Goal: Communication & Community: Answer question/provide support

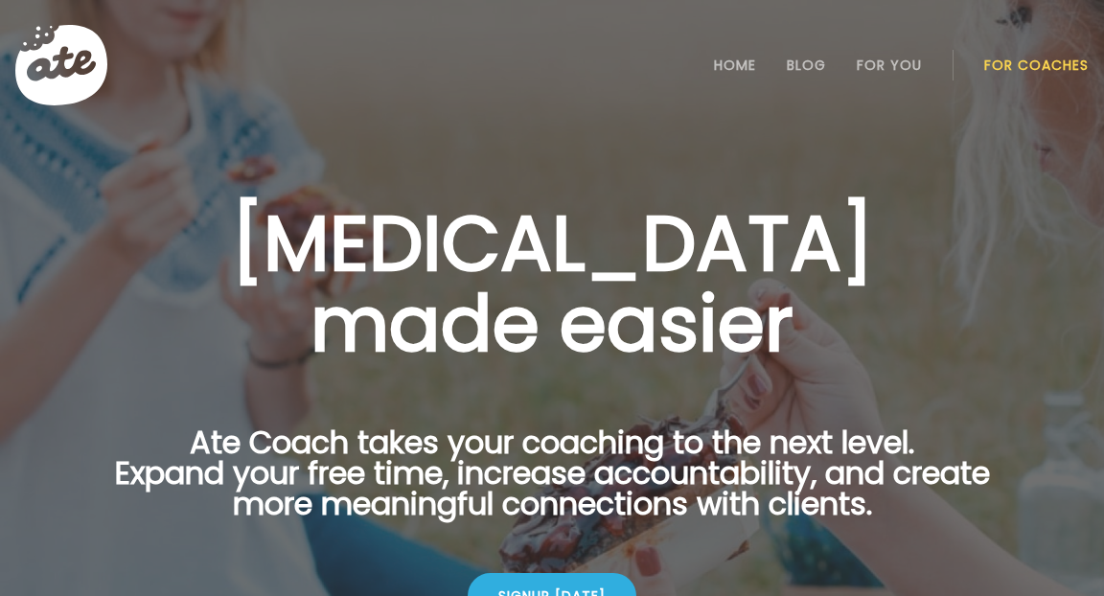
click at [1003, 60] on link "For Coaches" at bounding box center [1036, 65] width 104 height 15
click at [1003, 60] on link "Login" at bounding box center [1037, 65] width 88 height 38
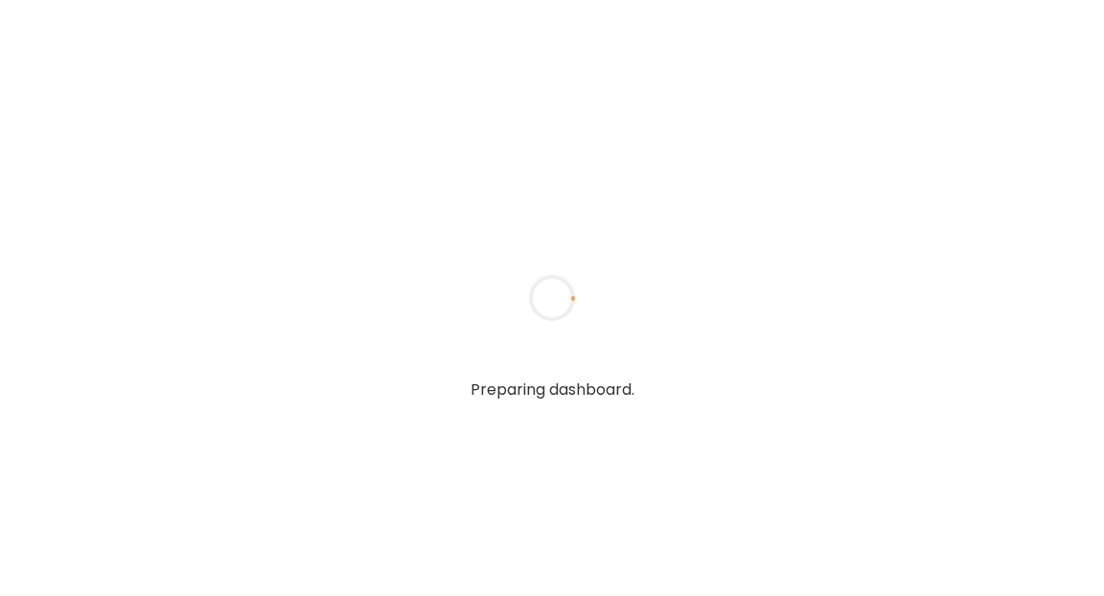
type textarea "**********"
type input "**********"
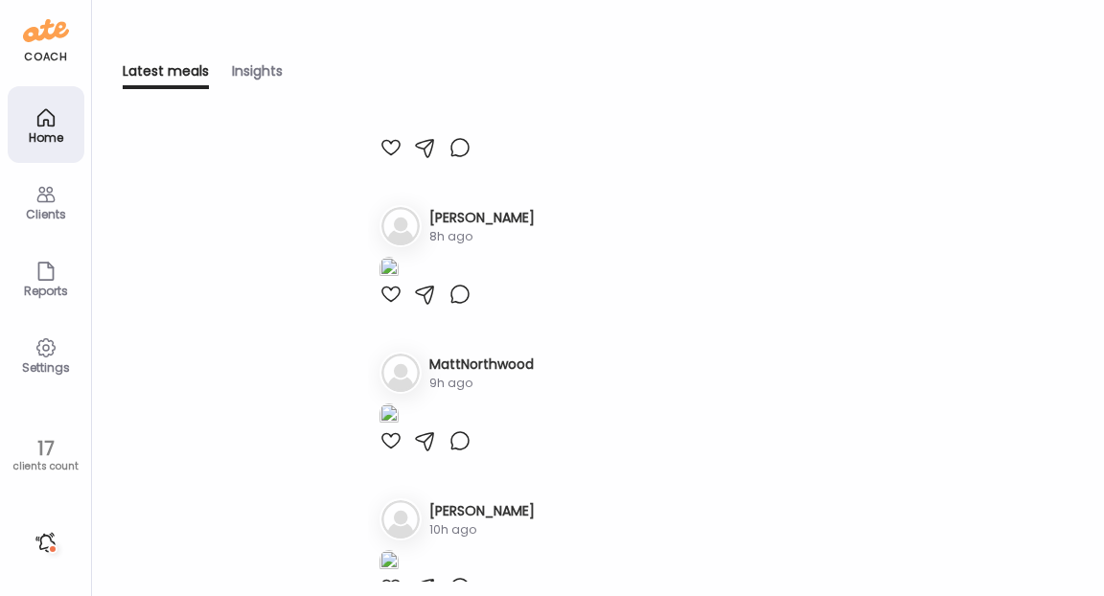
scroll to position [127, 0]
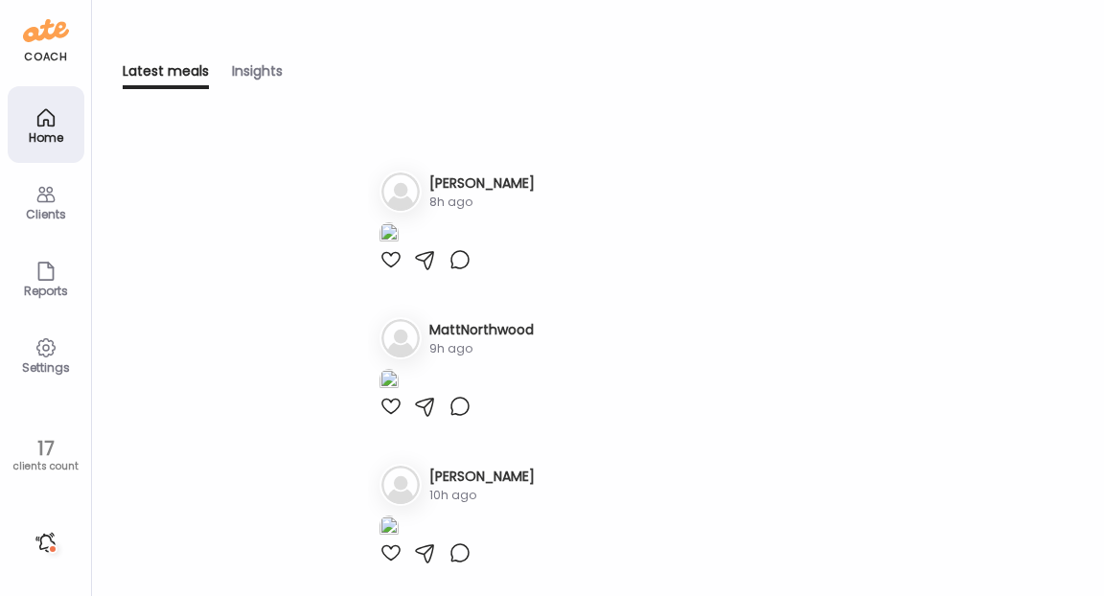
click at [37, 203] on icon at bounding box center [46, 194] width 23 height 23
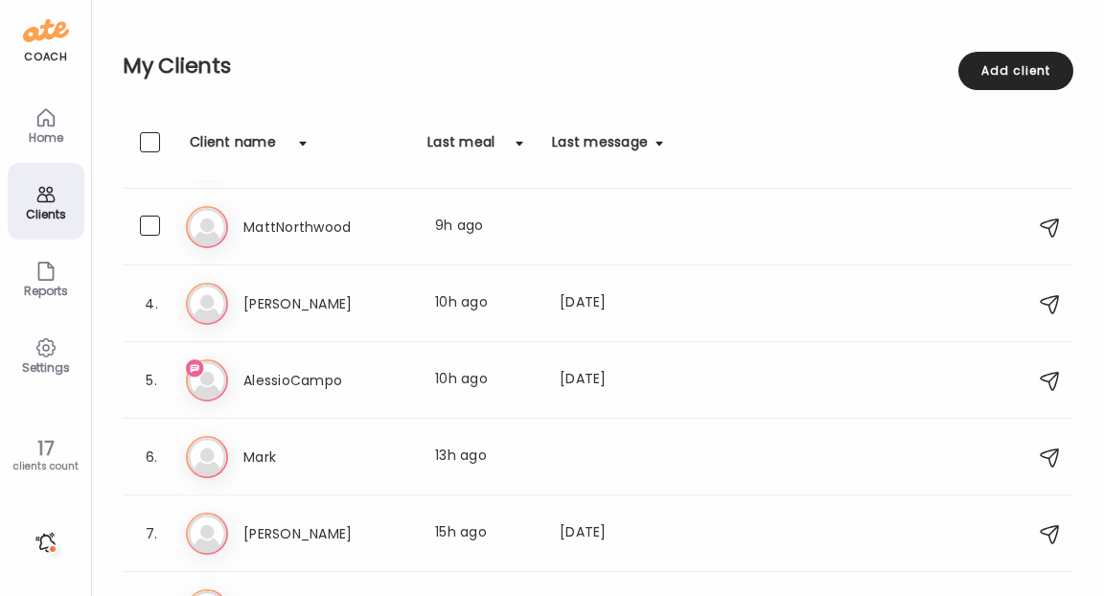
scroll to position [161, 0]
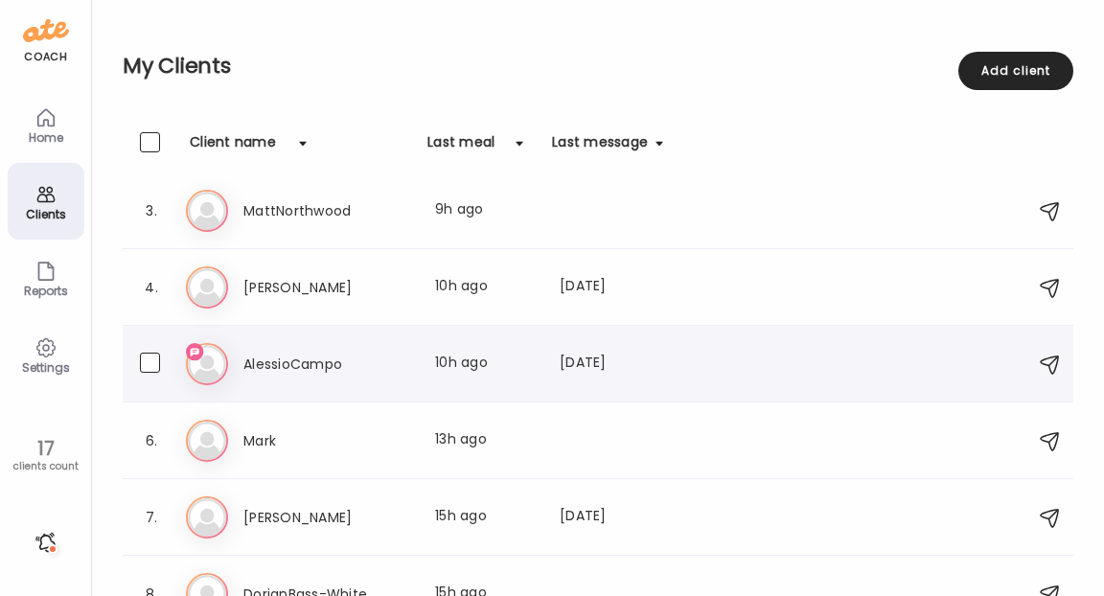
click at [208, 356] on icon at bounding box center [207, 364] width 42 height 42
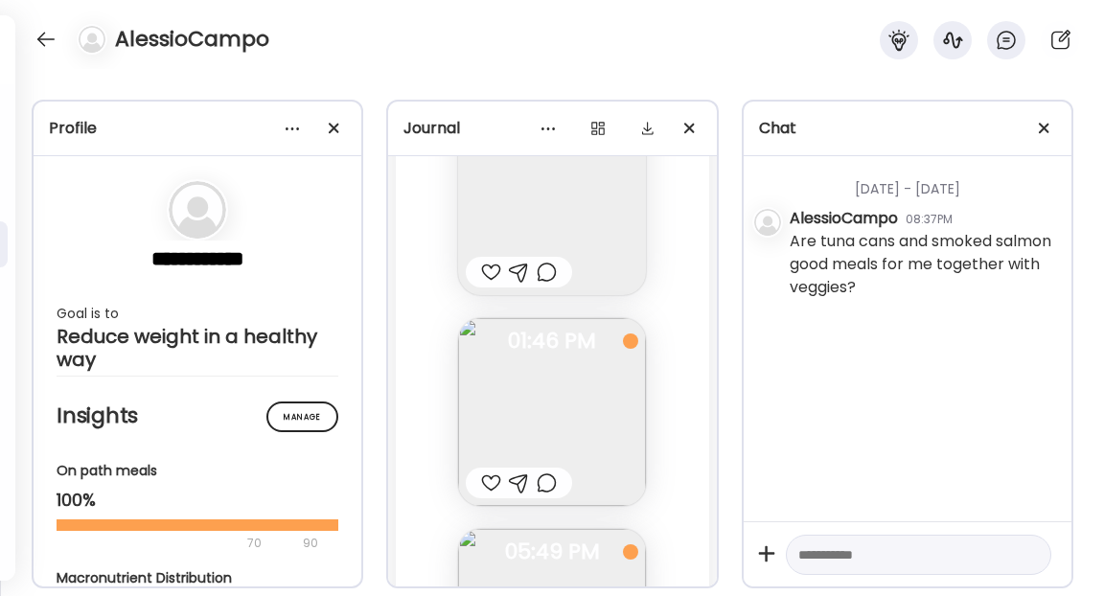
scroll to position [6370, 0]
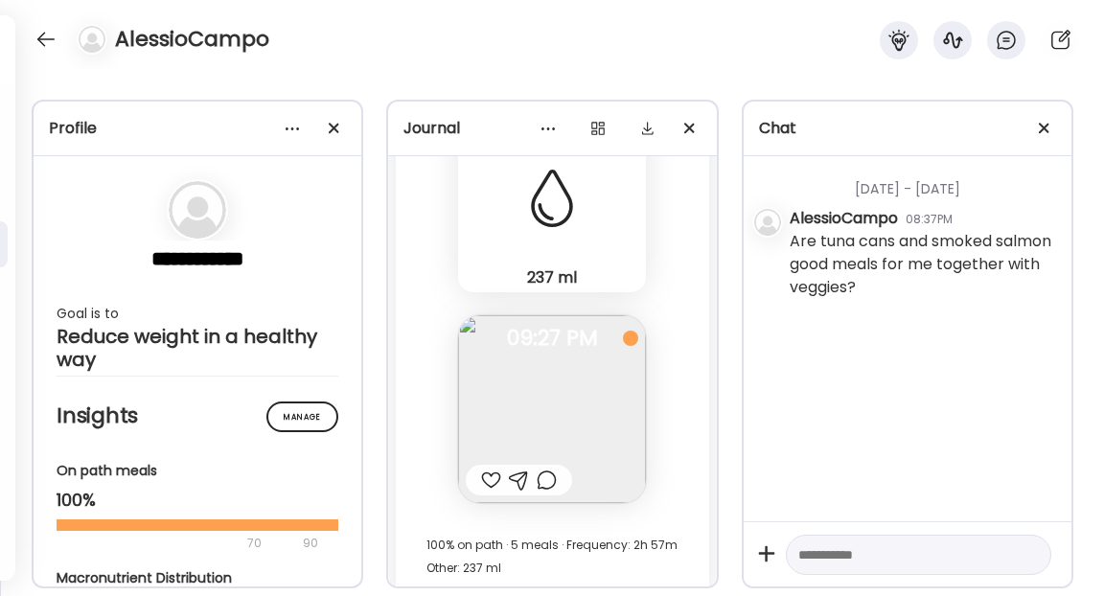
click at [815, 548] on textarea at bounding box center [901, 554] width 206 height 23
paste textarea "**********"
type textarea "**********"
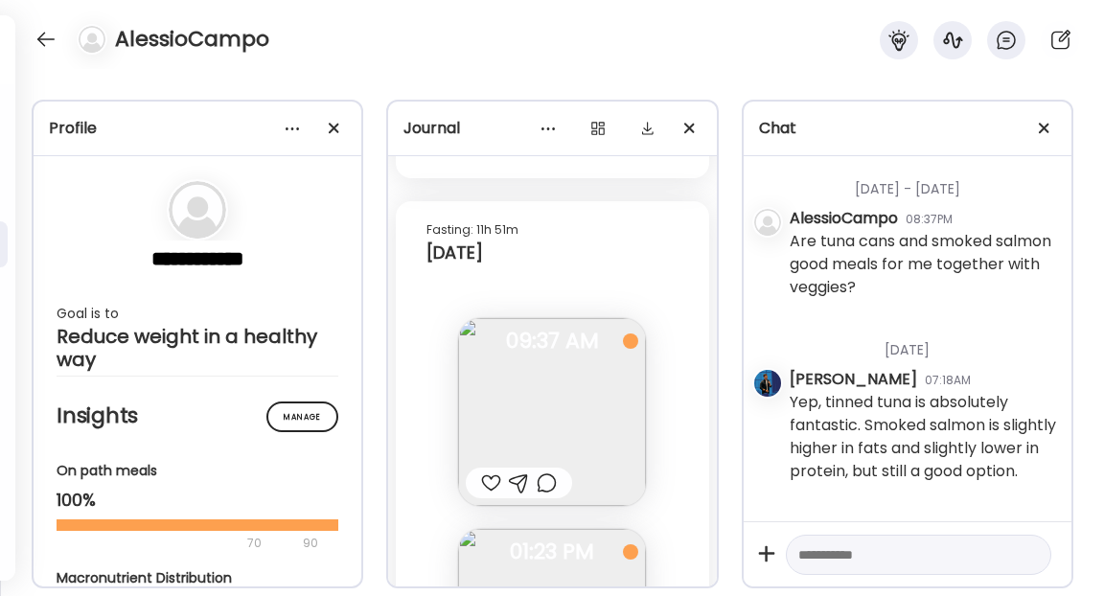
scroll to position [5258, 0]
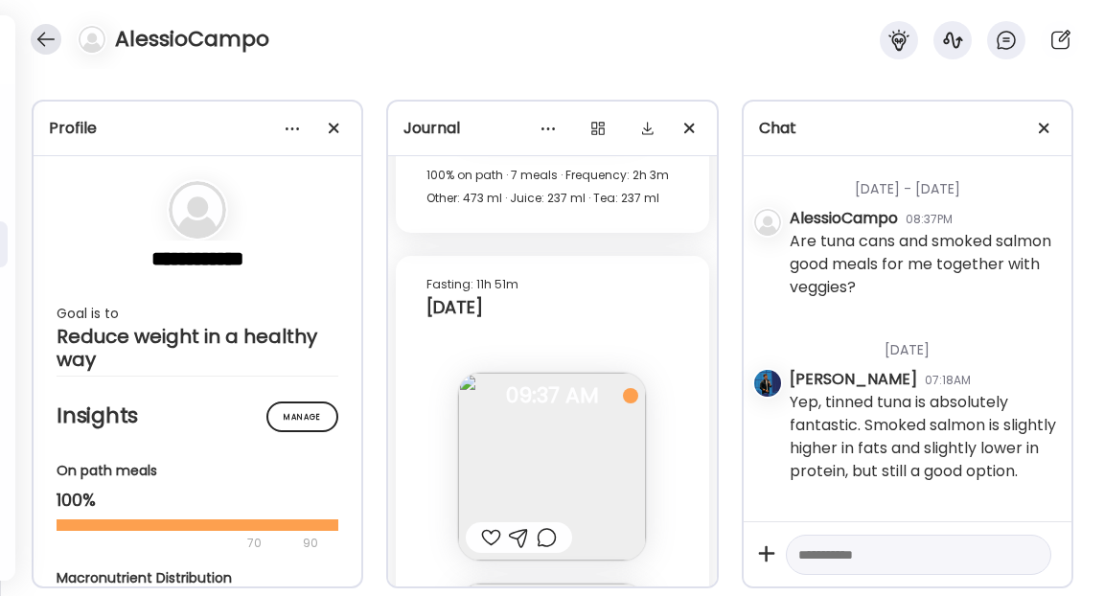
click at [45, 38] on div at bounding box center [46, 39] width 31 height 31
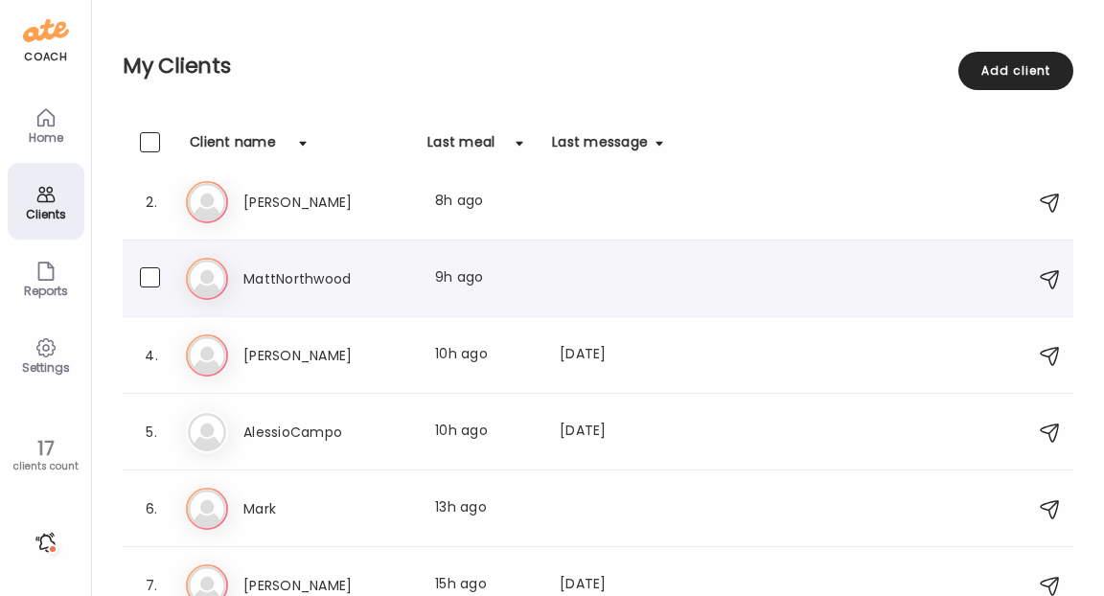
click at [339, 283] on h3 "MattNorthwood" at bounding box center [327, 278] width 169 height 23
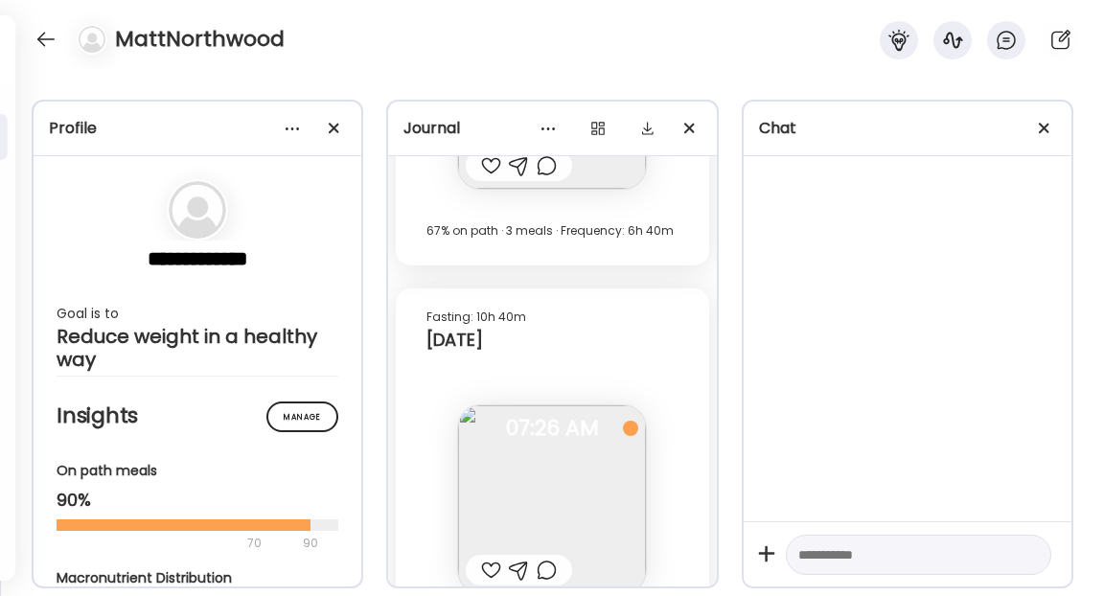
scroll to position [25525, 0]
click at [493, 563] on div at bounding box center [491, 574] width 20 height 23
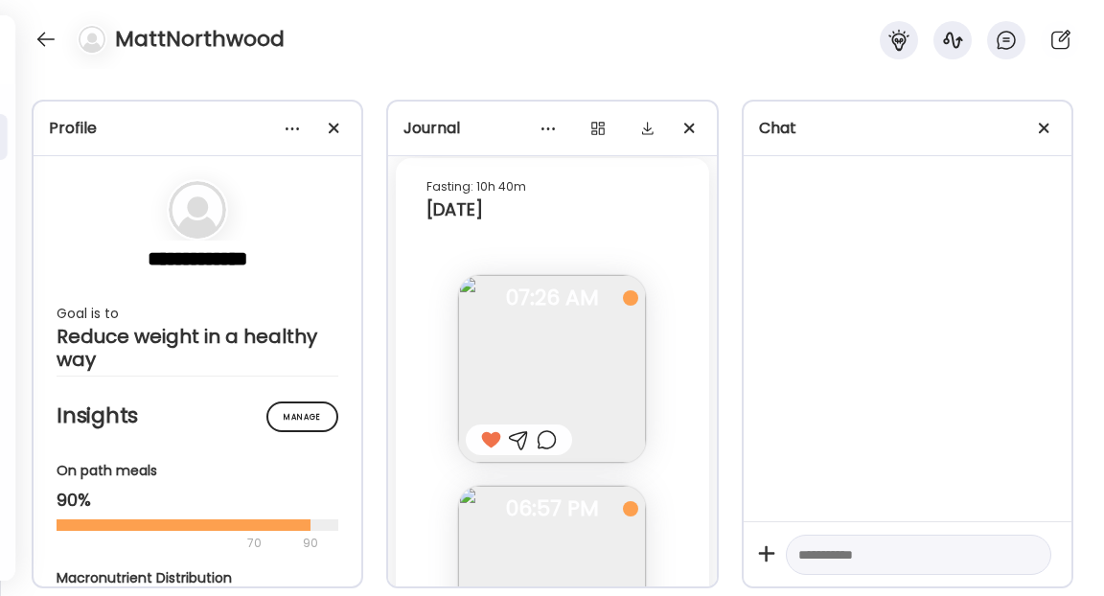
scroll to position [25669, 0]
click at [542, 476] on img at bounding box center [552, 570] width 188 height 188
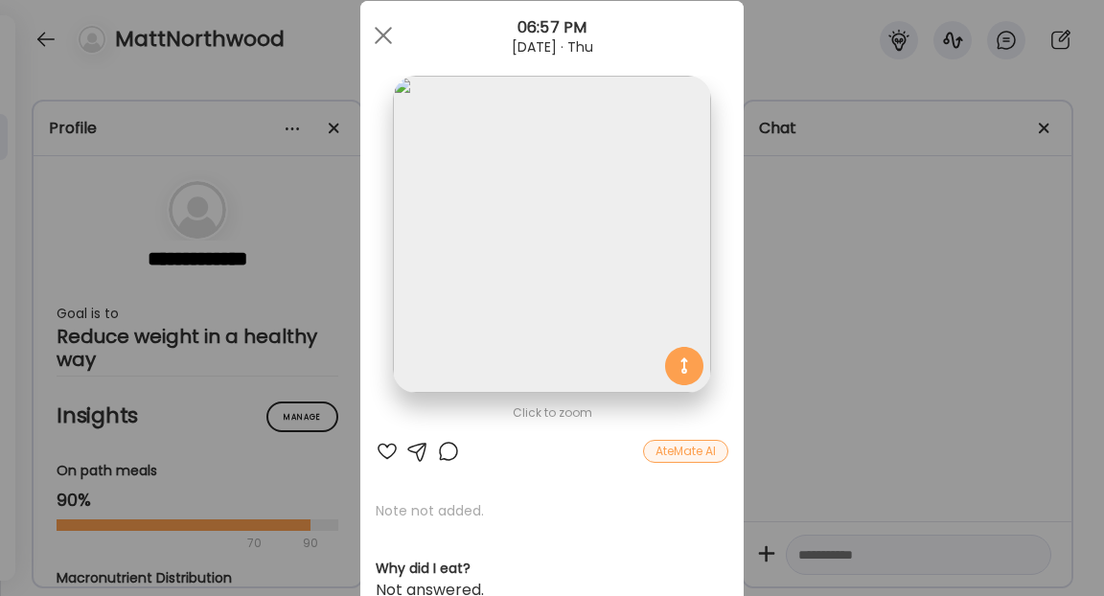
scroll to position [0, 0]
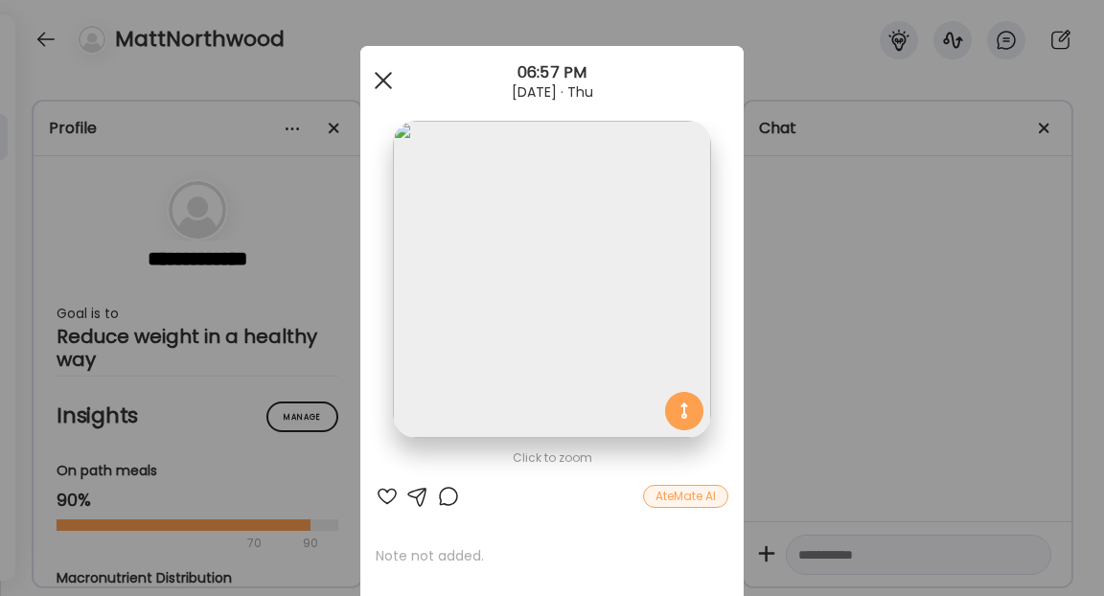
click at [380, 67] on div at bounding box center [383, 80] width 38 height 38
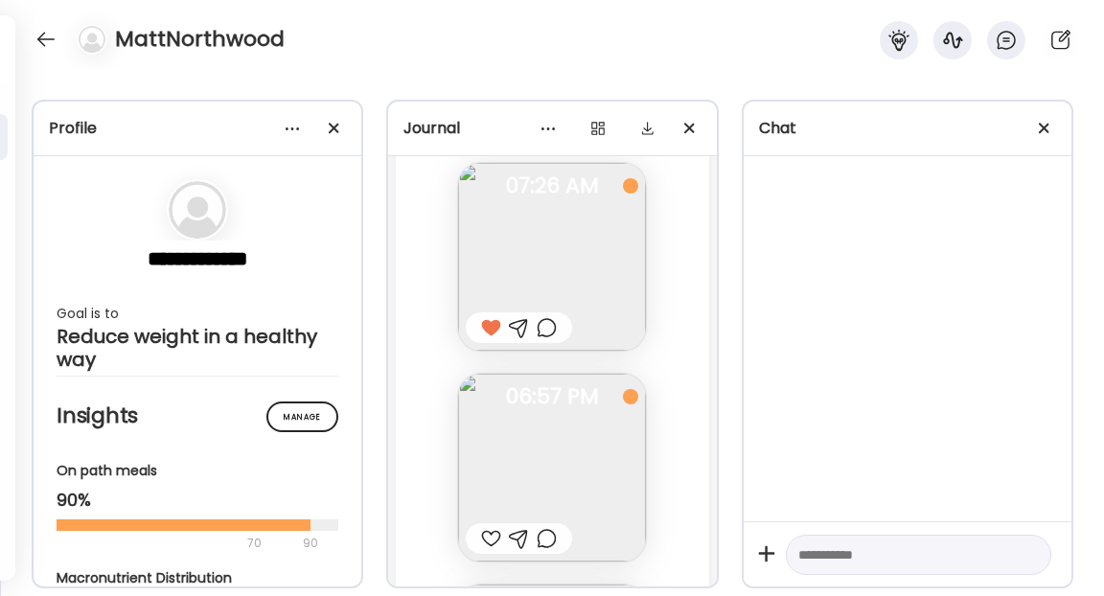
scroll to position [25742, 0]
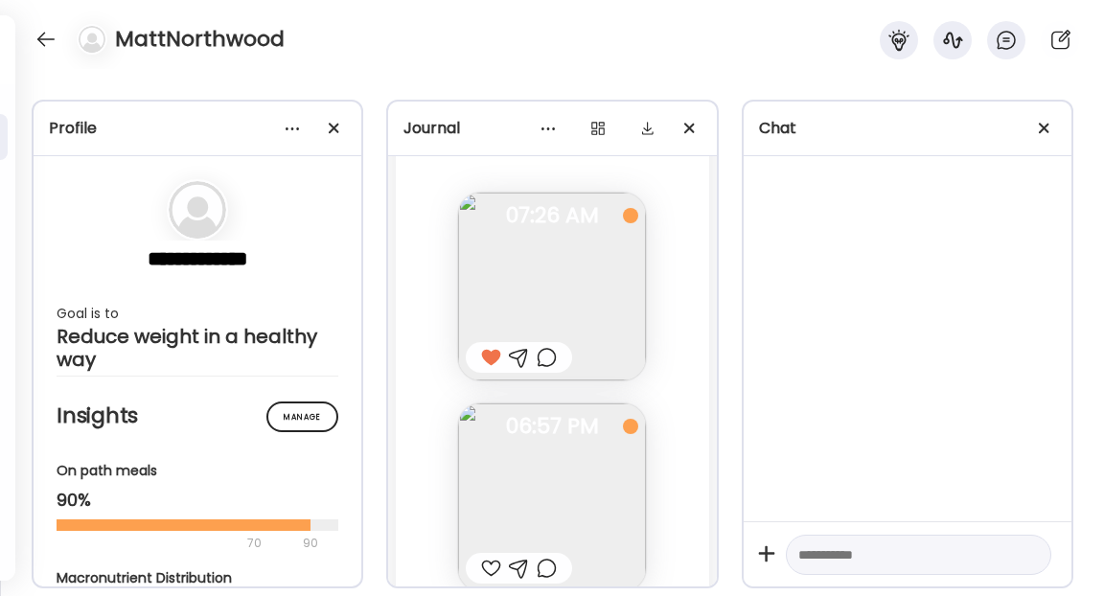
click at [538, 418] on span "06:57 PM" at bounding box center [552, 426] width 188 height 17
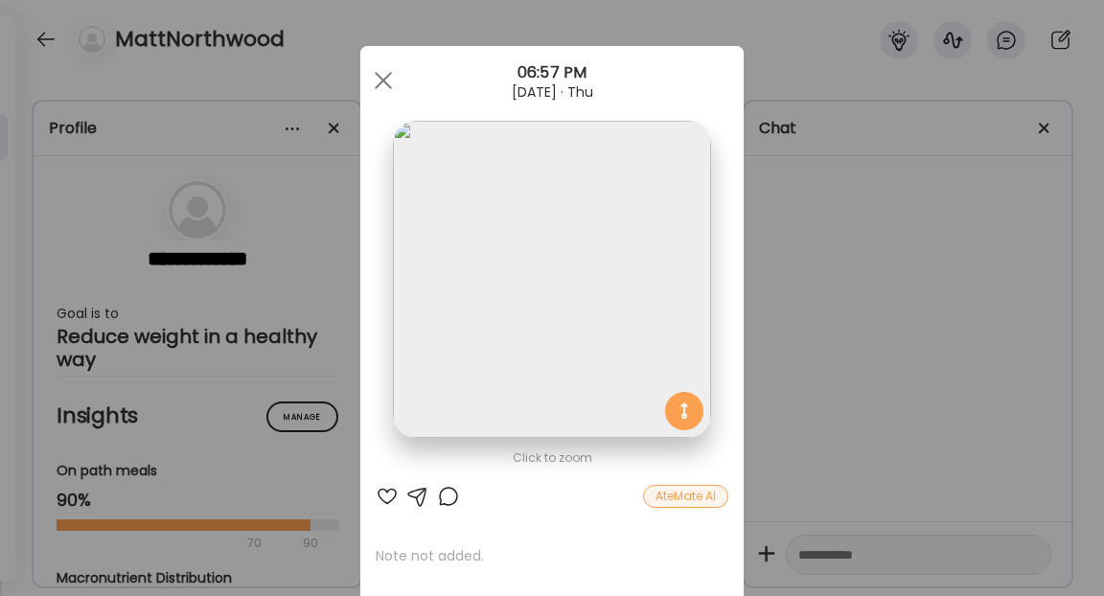
click at [444, 499] on div at bounding box center [448, 496] width 23 height 23
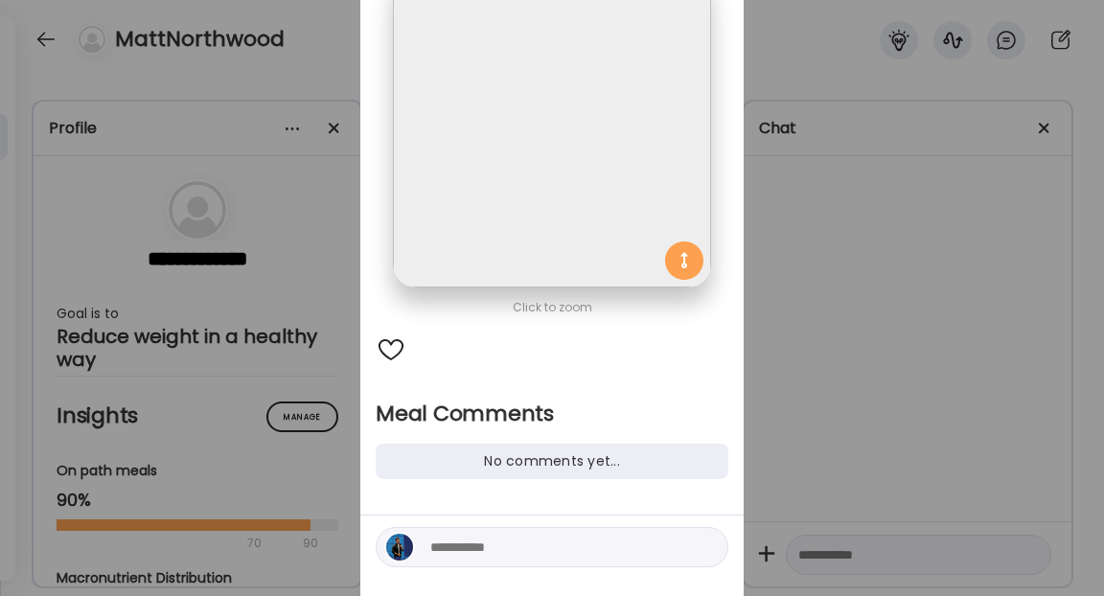
click at [474, 540] on textarea at bounding box center [559, 547] width 259 height 23
paste textarea "**********"
type textarea "**********"
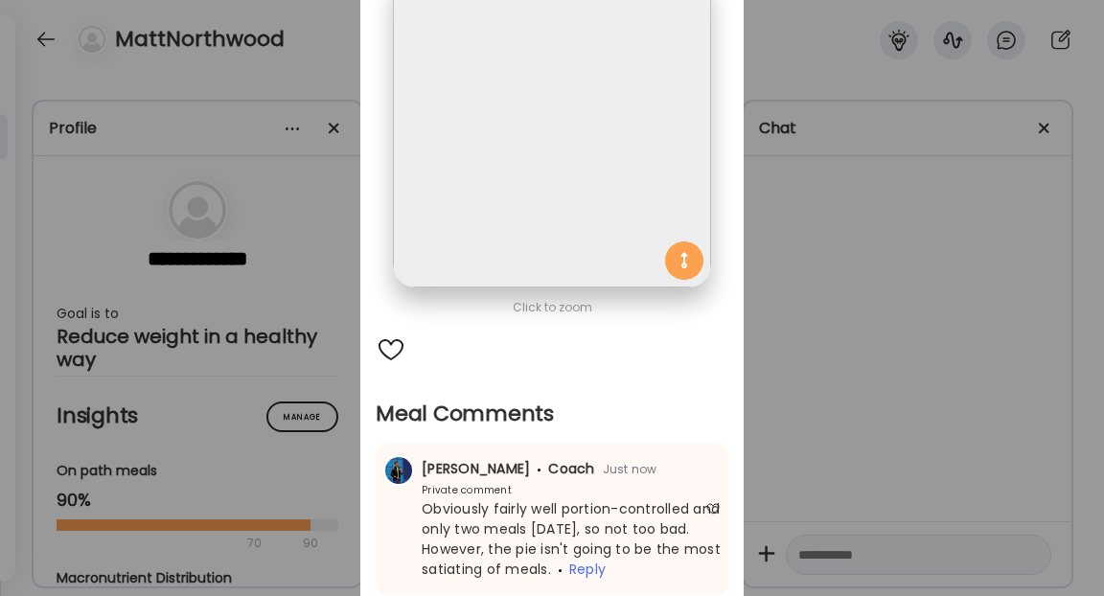
click at [827, 427] on div "Ate Coach Dashboard Wahoo! It’s official Take a moment to set up your Coach Pro…" at bounding box center [552, 298] width 1104 height 596
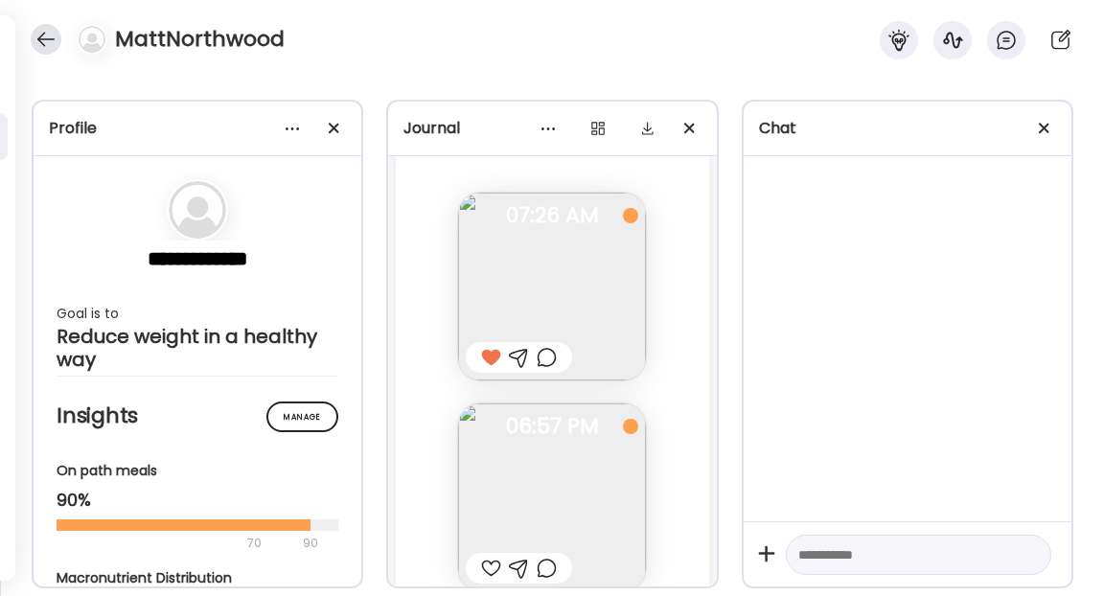
click at [50, 44] on div at bounding box center [46, 39] width 31 height 31
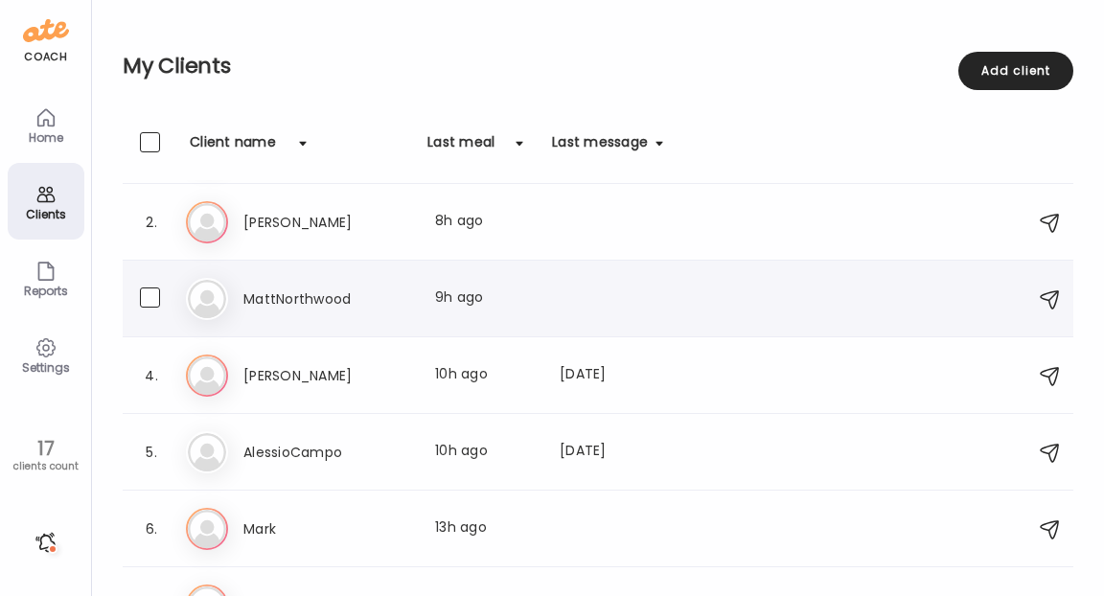
scroll to position [59, 0]
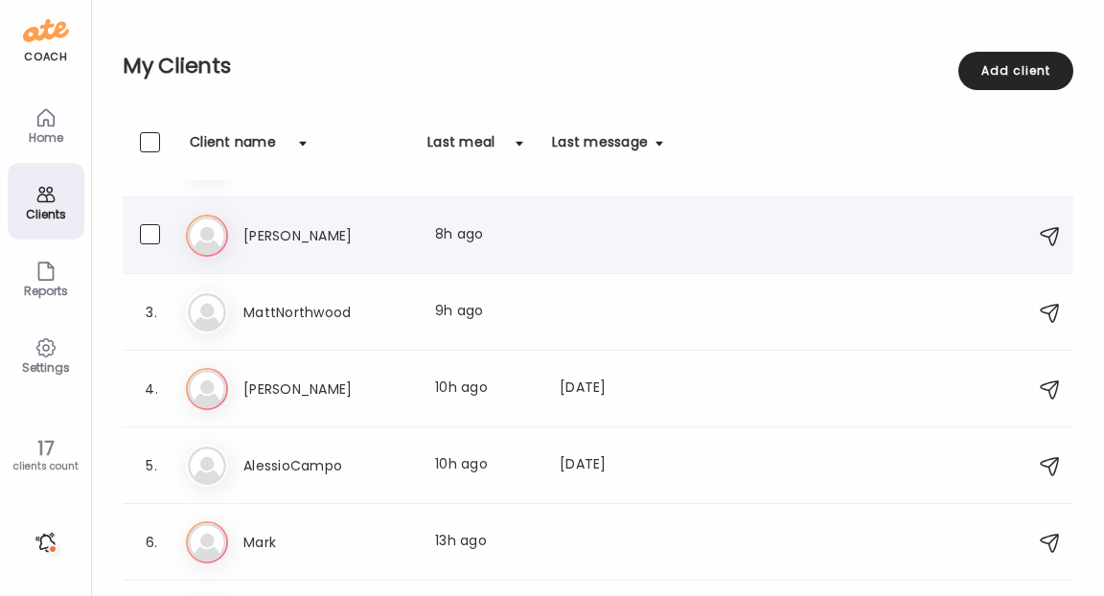
click at [317, 242] on h3 "James Nation" at bounding box center [327, 235] width 169 height 23
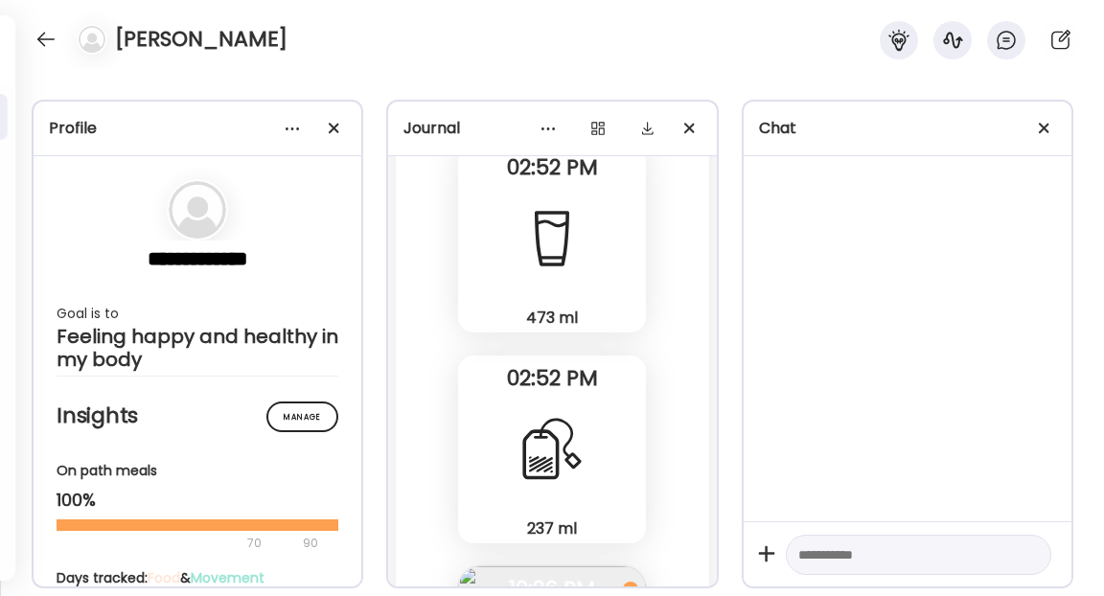
scroll to position [42870, 0]
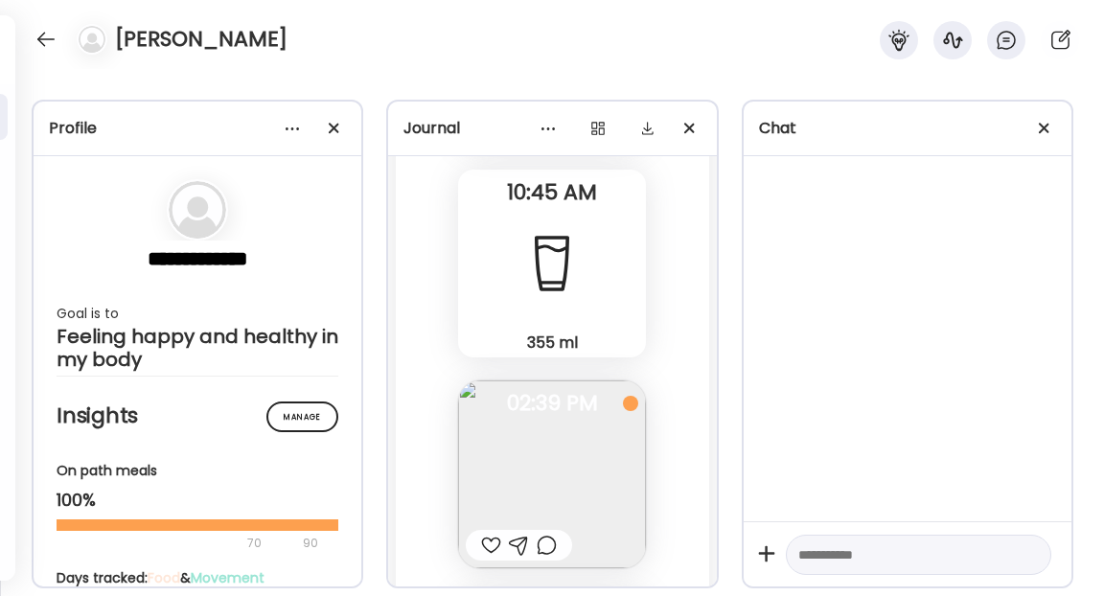
scroll to position [42312, 0]
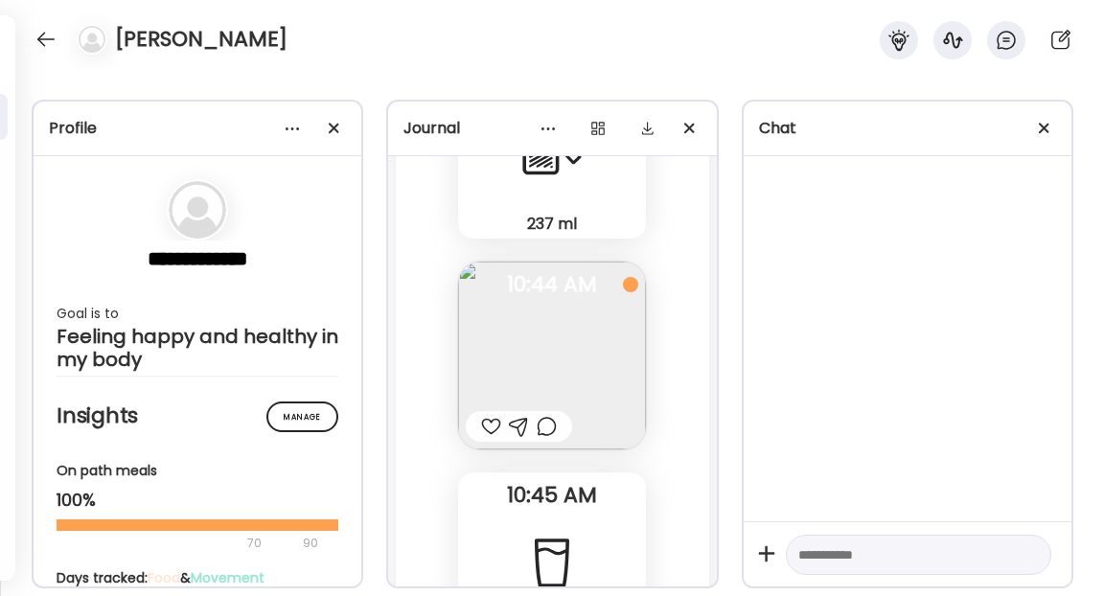
scroll to position [42274, 0]
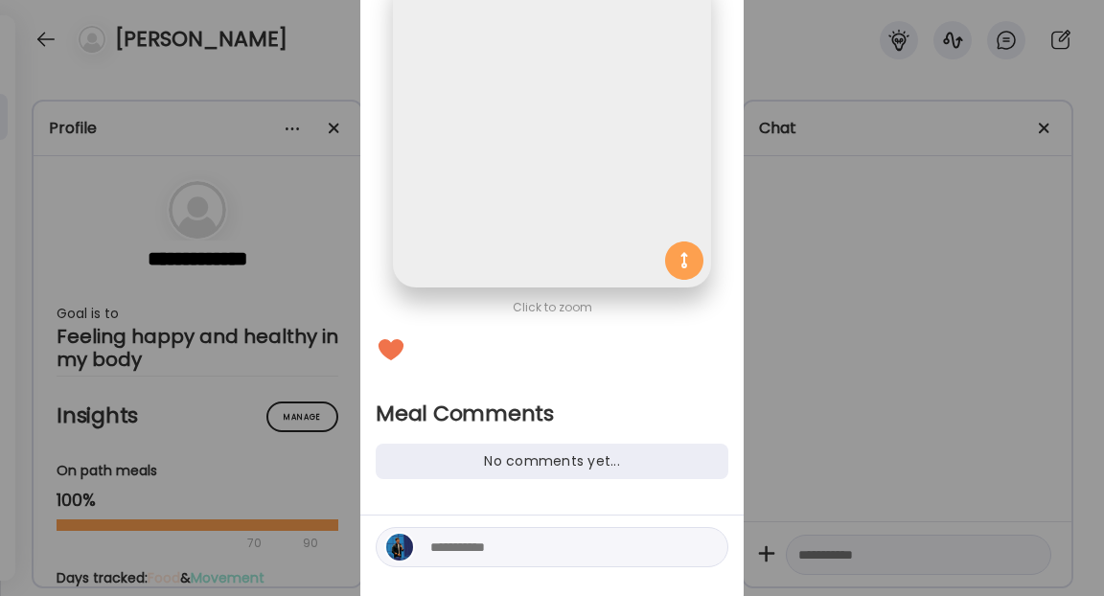
click at [521, 562] on div at bounding box center [552, 547] width 353 height 40
click at [521, 561] on div at bounding box center [552, 547] width 353 height 40
click at [518, 556] on textarea at bounding box center [559, 547] width 259 height 23
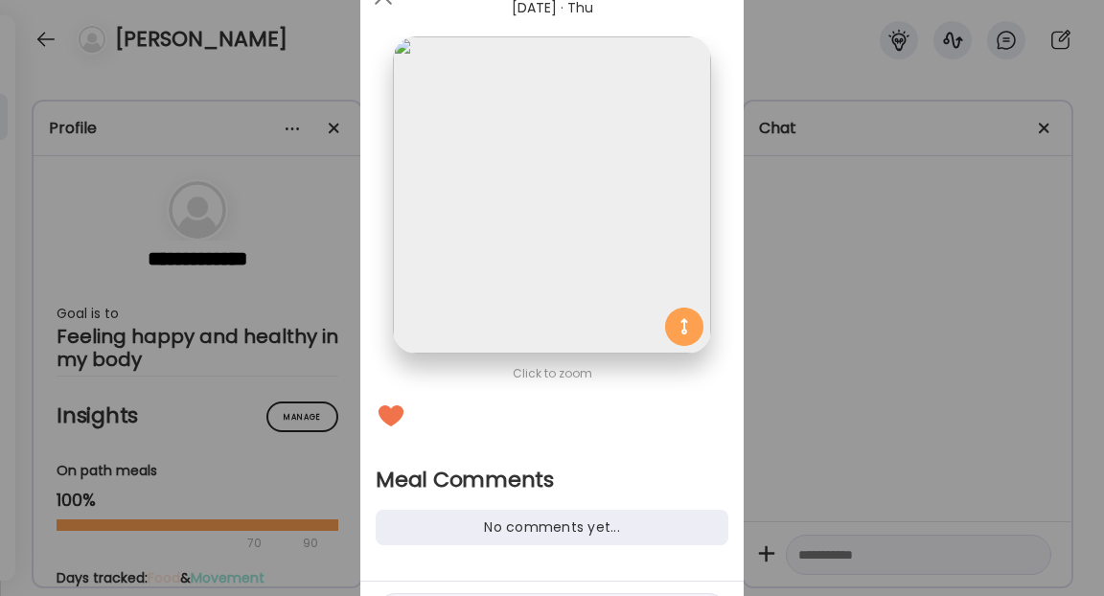
scroll to position [201, 0]
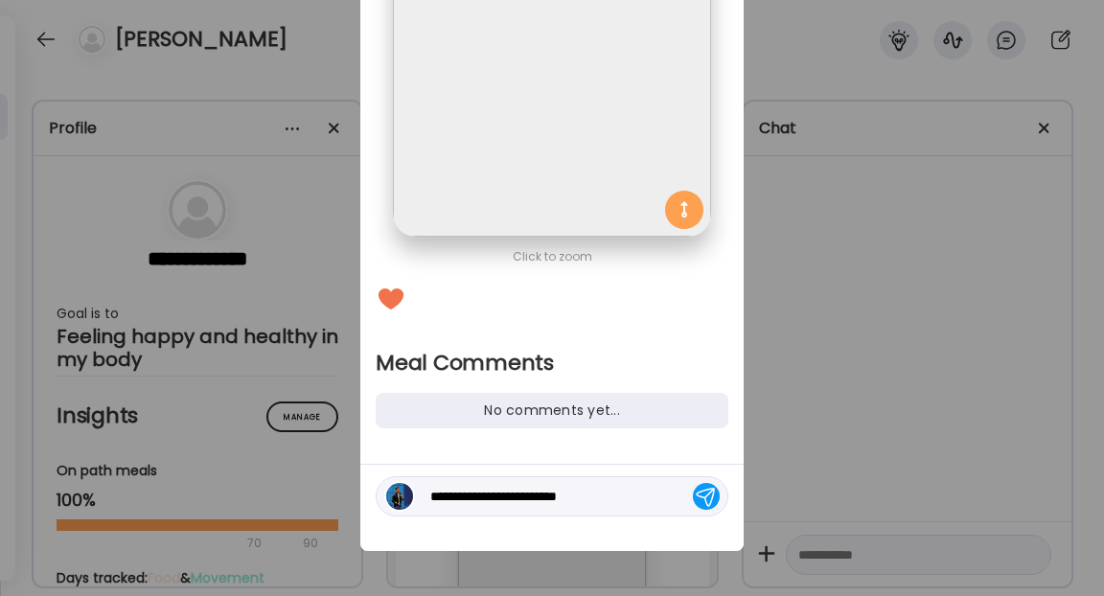
type textarea "**********"
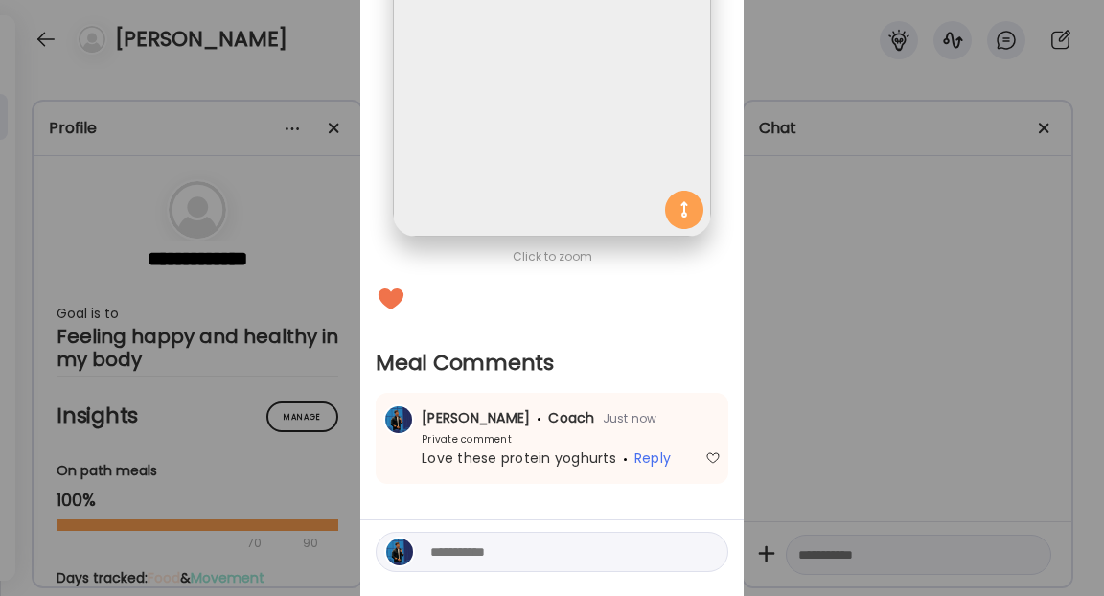
click at [890, 222] on div "Ate Coach Dashboard Wahoo! It’s official Take a moment to set up your Coach Pro…" at bounding box center [552, 298] width 1104 height 596
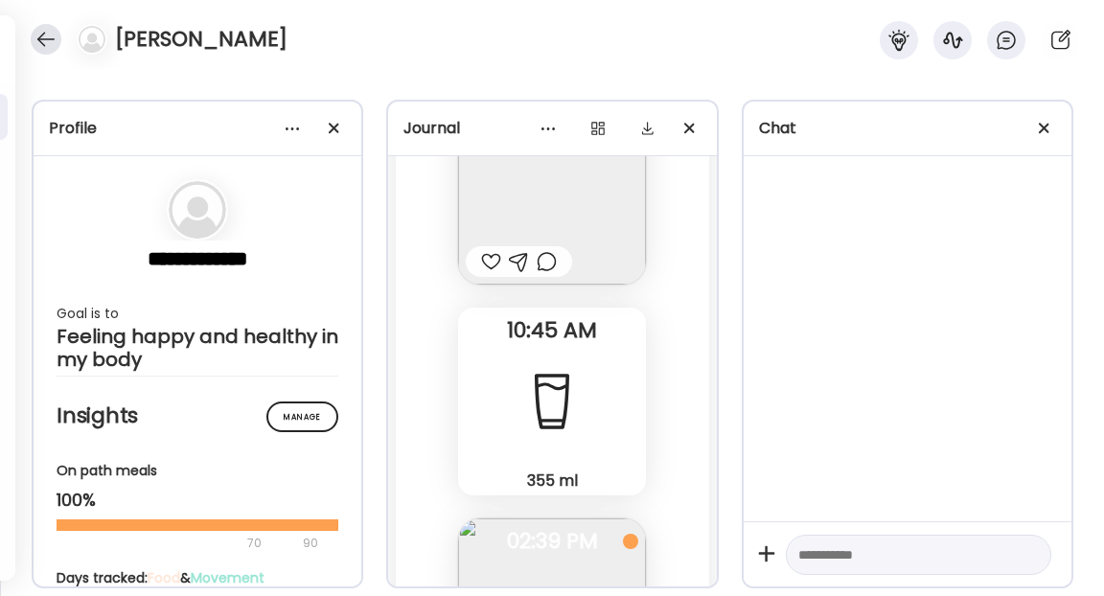
click at [55, 39] on div at bounding box center [46, 39] width 31 height 31
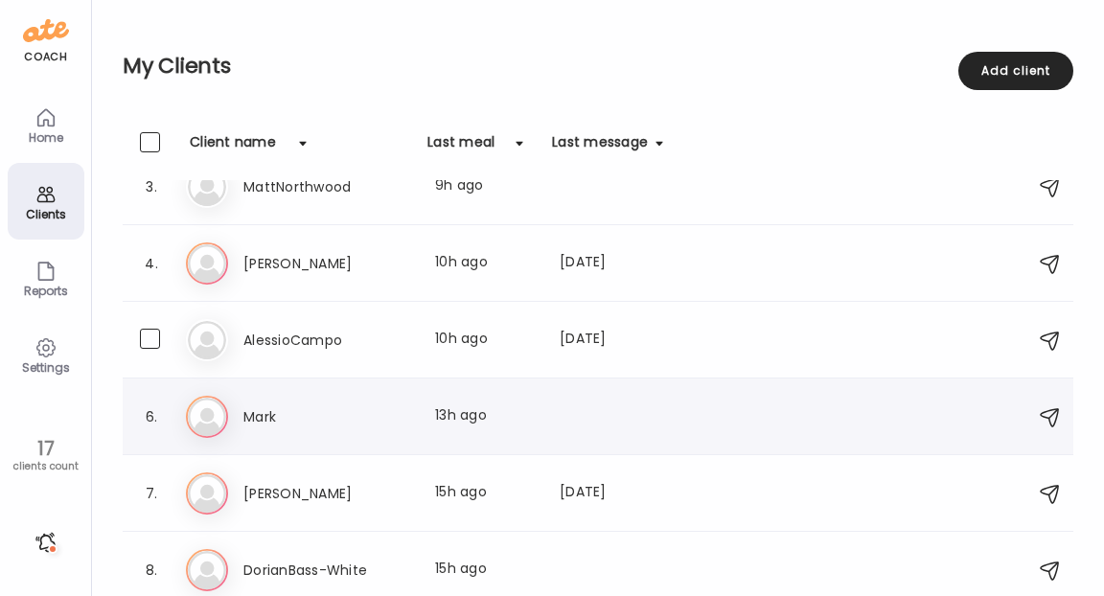
scroll to position [188, 0]
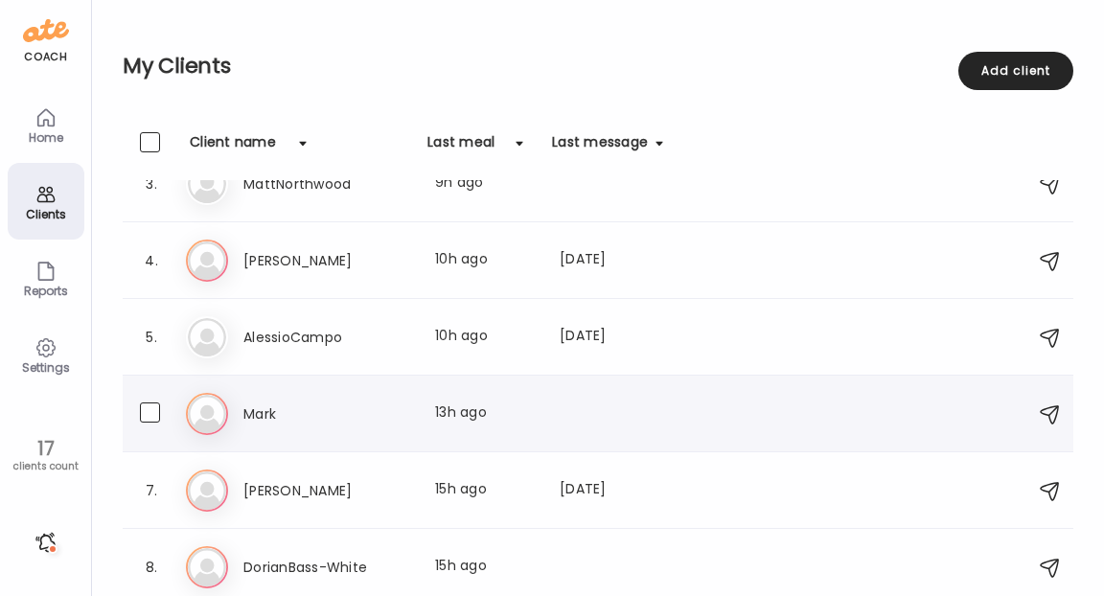
click at [259, 403] on h3 "Mark" at bounding box center [327, 414] width 169 height 23
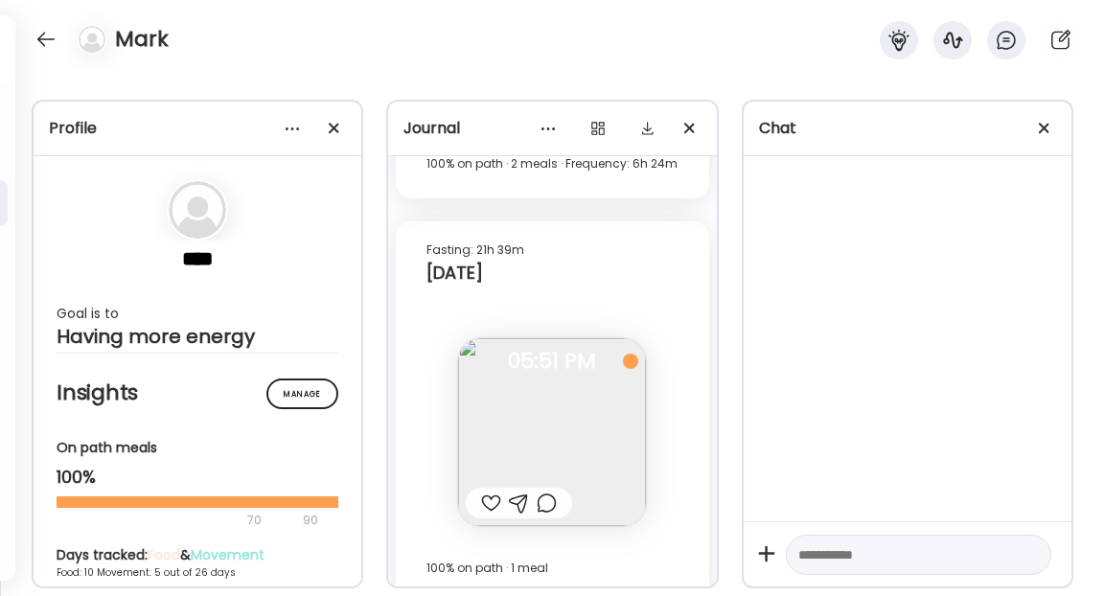
scroll to position [13817, 0]
click at [33, 46] on div at bounding box center [46, 39] width 31 height 31
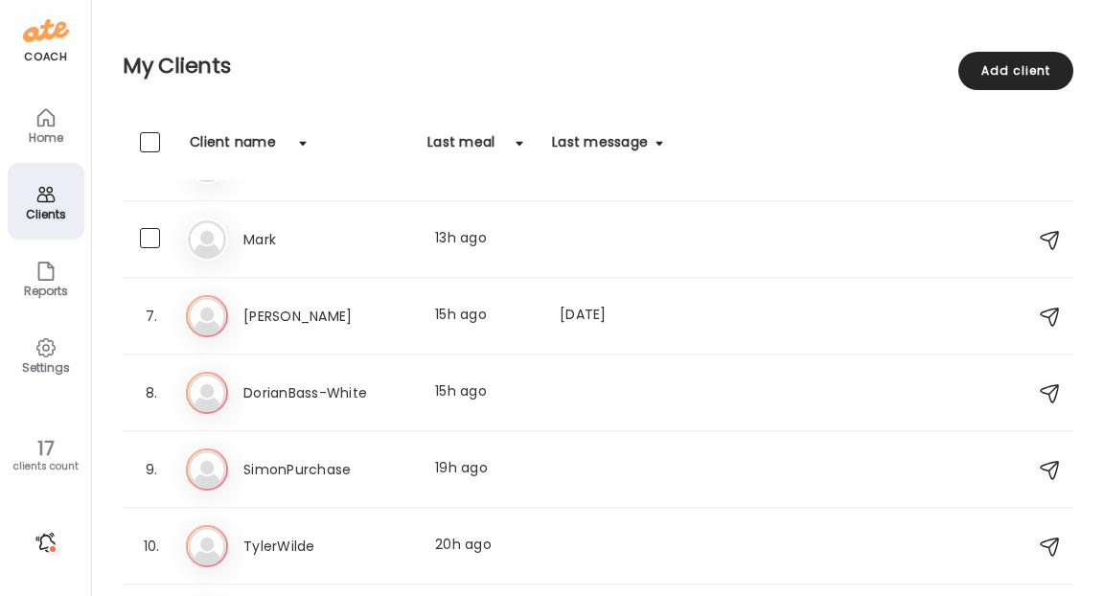
scroll to position [399, 0]
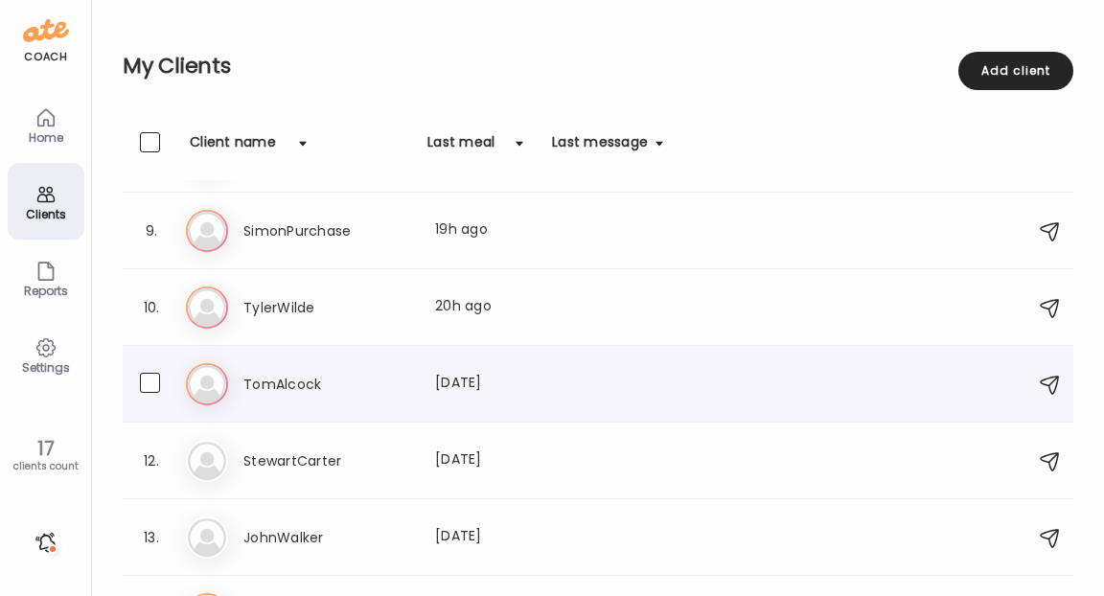
click at [302, 385] on h3 "TomAlcock" at bounding box center [327, 384] width 169 height 23
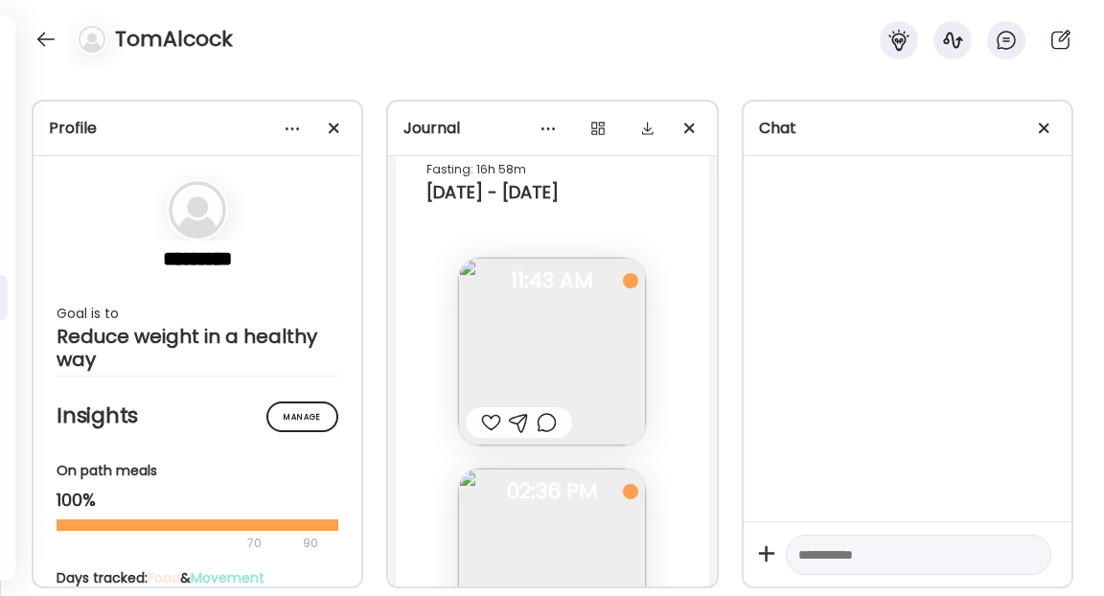
scroll to position [7134, 0]
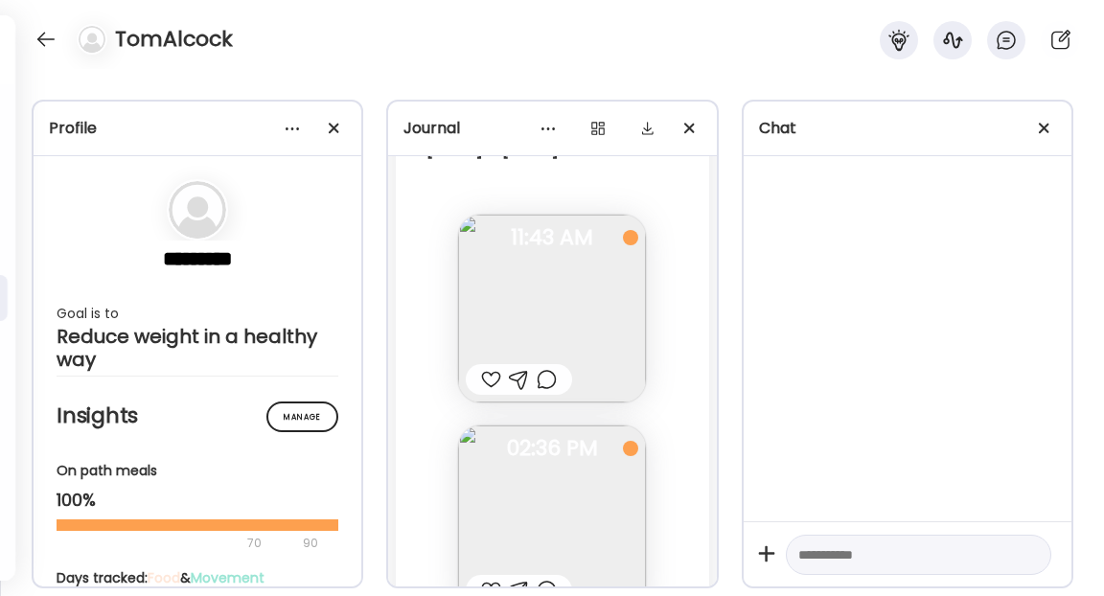
click at [582, 304] on img at bounding box center [552, 309] width 188 height 188
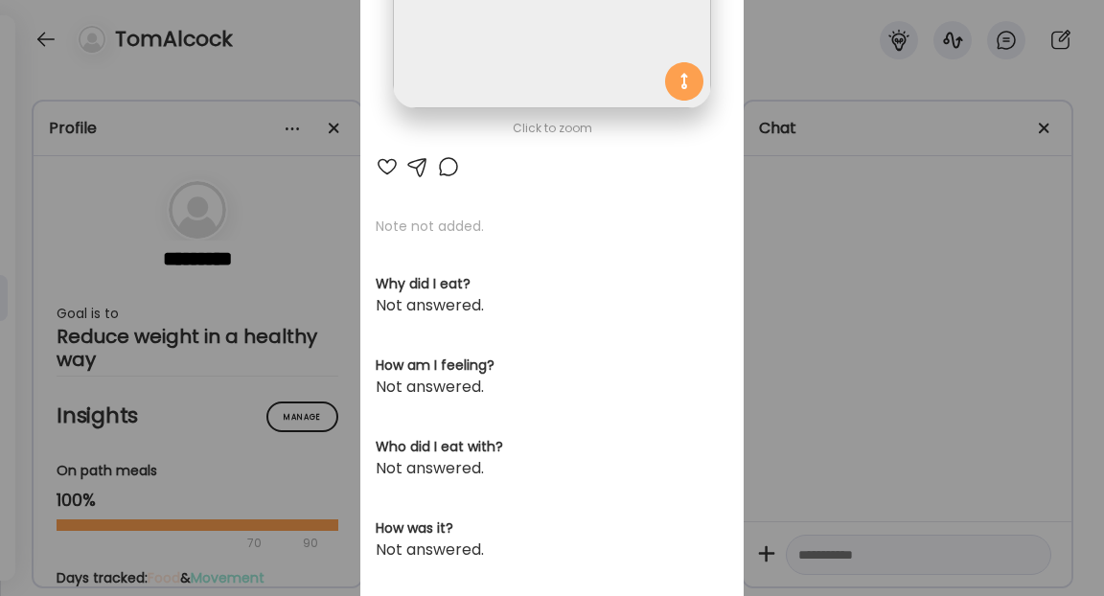
scroll to position [330, 0]
click at [452, 170] on div at bounding box center [448, 166] width 23 height 23
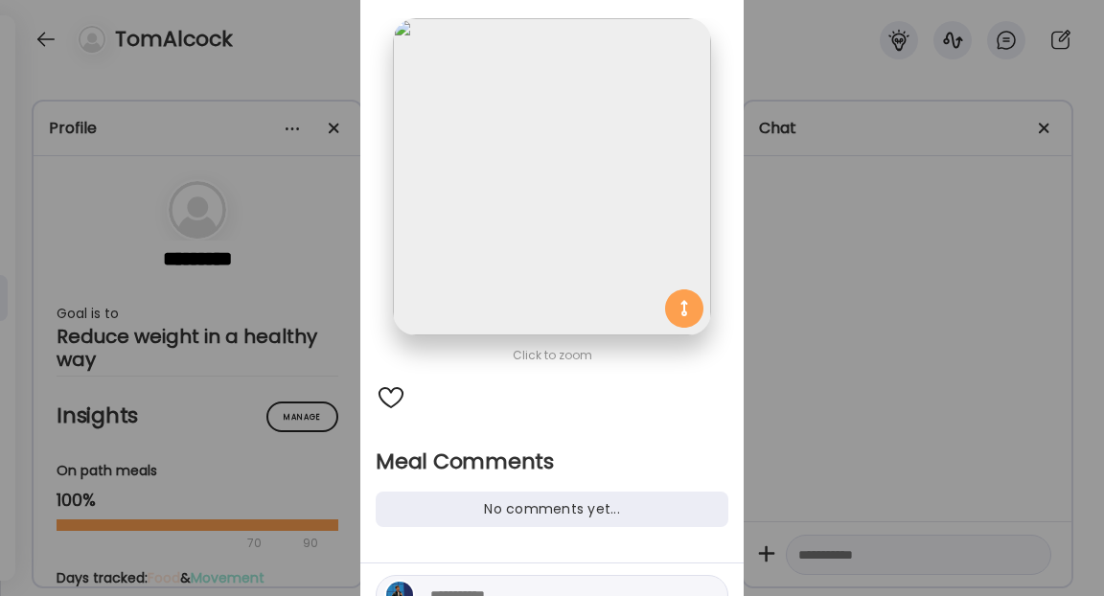
scroll to position [23, 0]
